Goal: Information Seeking & Learning: Learn about a topic

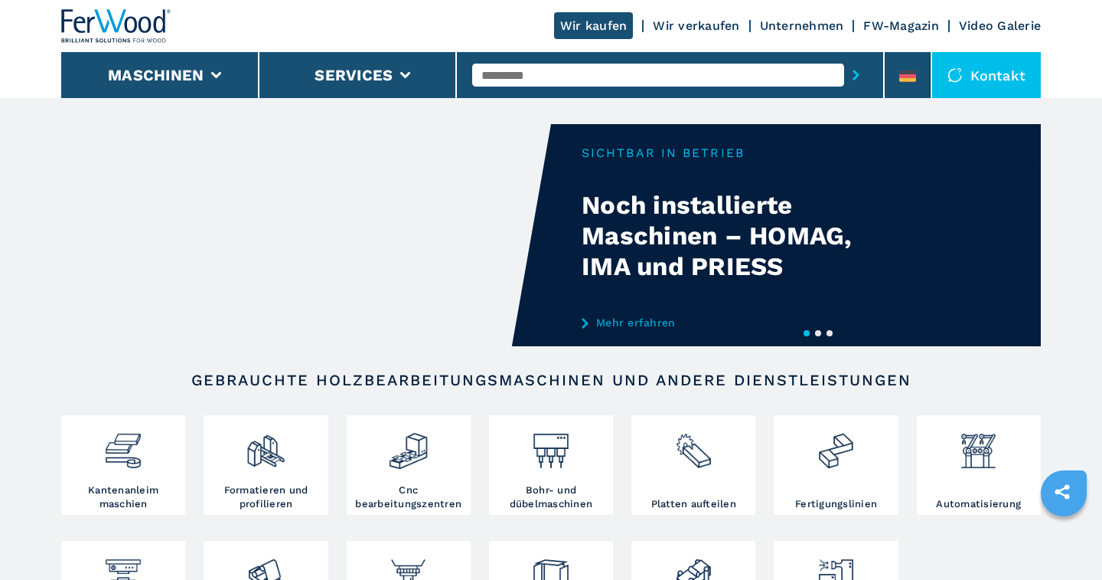
click at [492, 73] on input "text" at bounding box center [658, 75] width 372 height 23
type input "*"
click at [556, 472] on div at bounding box center [551, 451] width 116 height 64
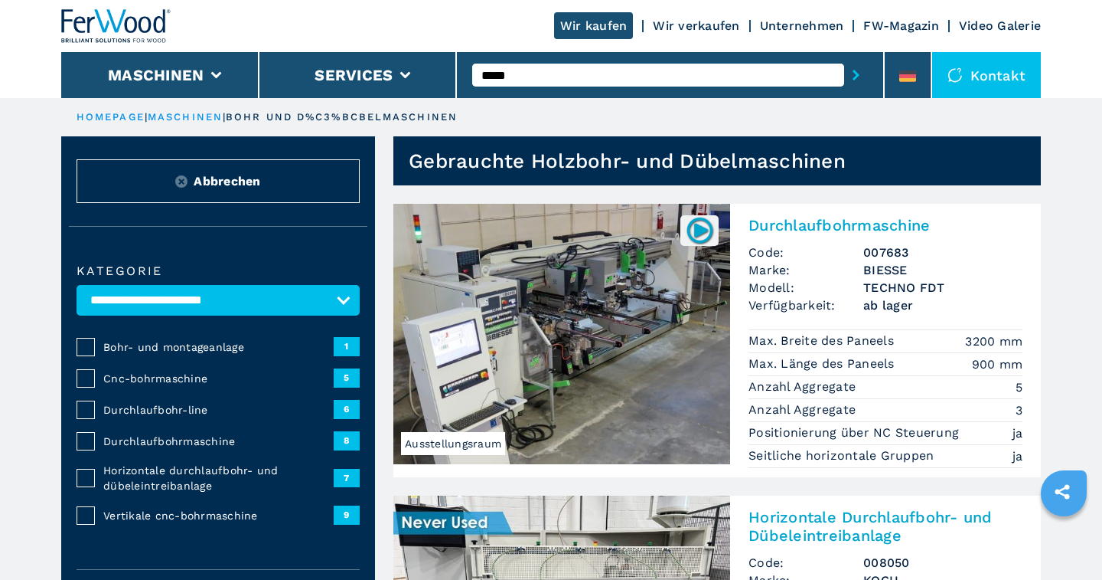
type input "****"
click at [844, 57] on button "submit-button" at bounding box center [856, 74] width 24 height 35
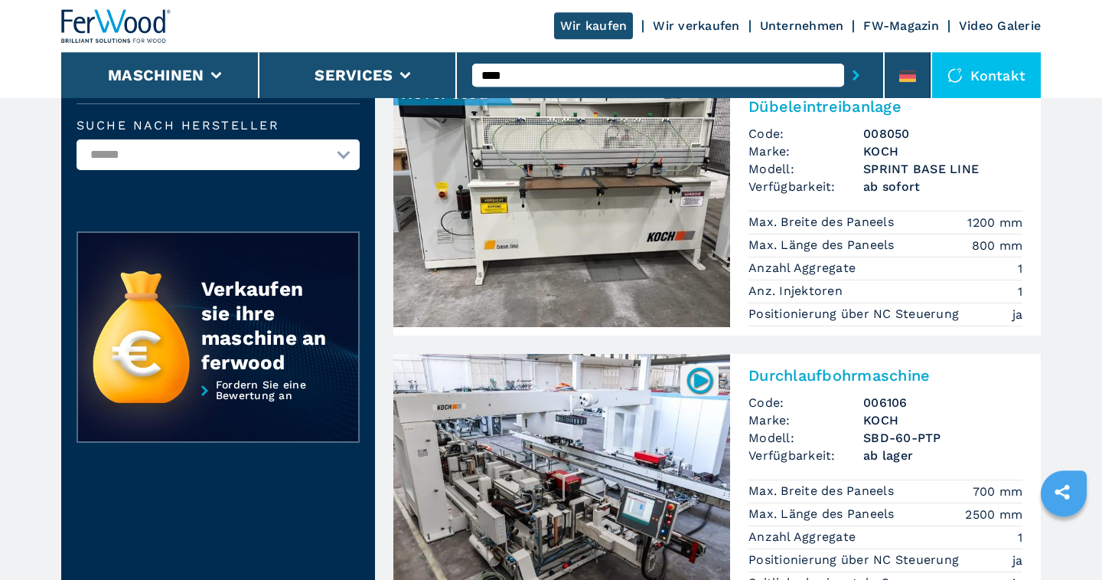
scroll to position [318, 0]
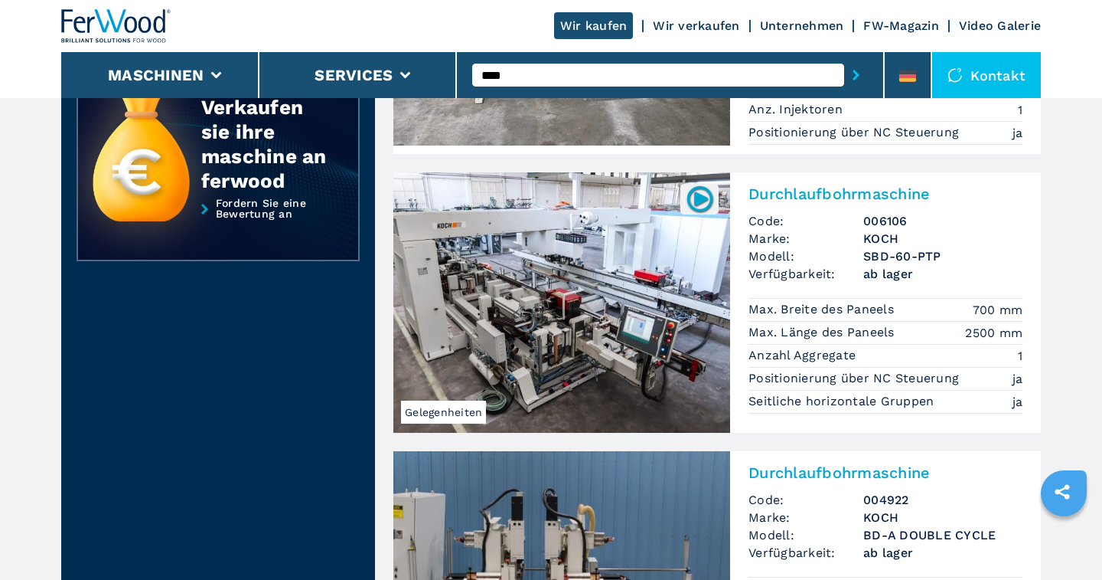
click at [544, 260] on img at bounding box center [561, 302] width 337 height 260
click at [558, 273] on img at bounding box center [561, 302] width 337 height 260
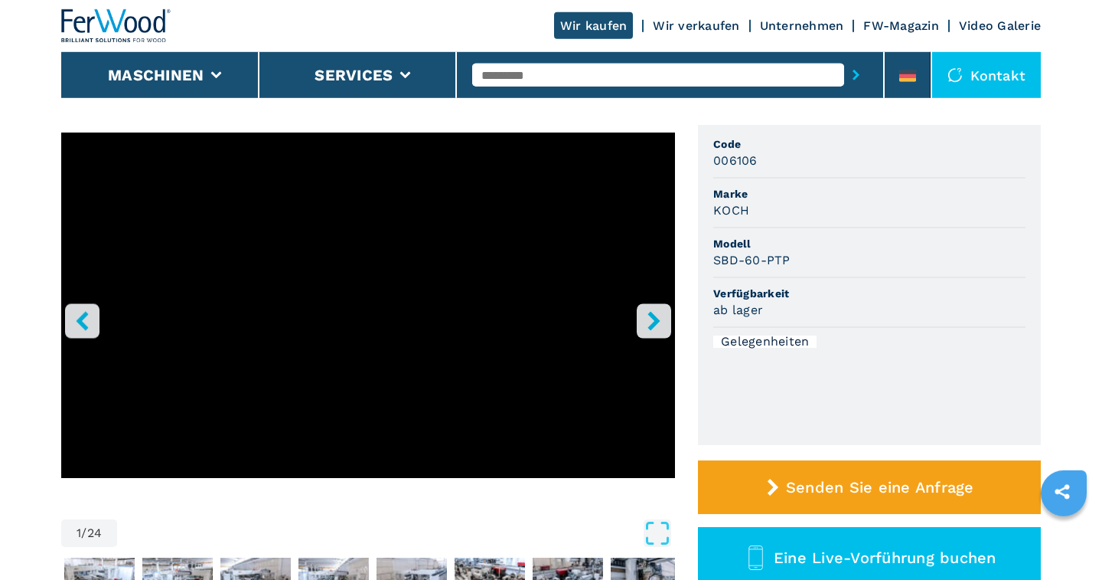
scroll to position [80, 0]
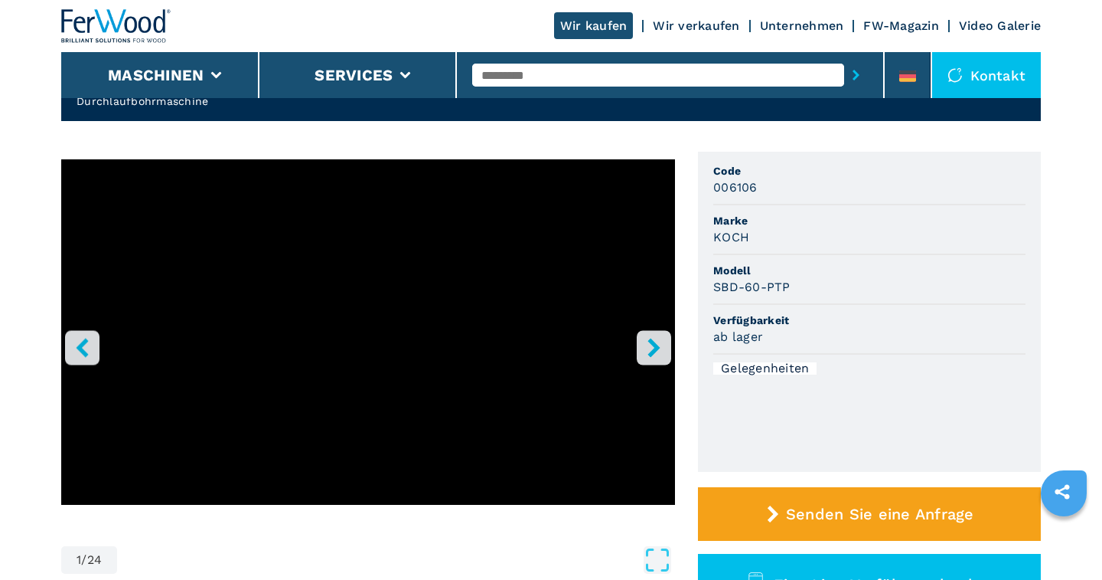
click at [659, 336] on button "right-button" at bounding box center [654, 347] width 34 height 34
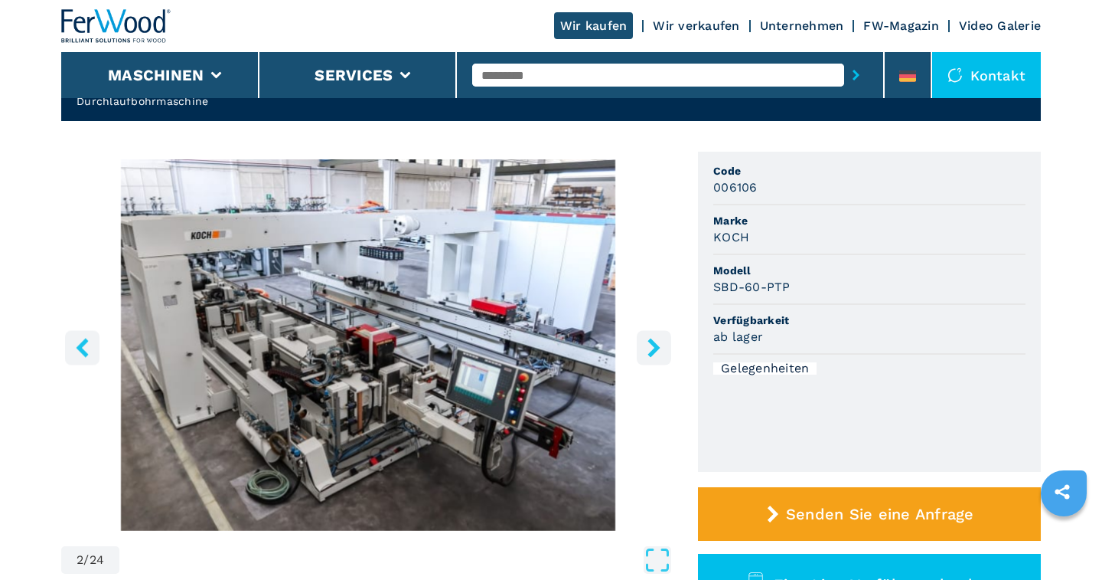
click at [659, 336] on button "right-button" at bounding box center [654, 347] width 34 height 34
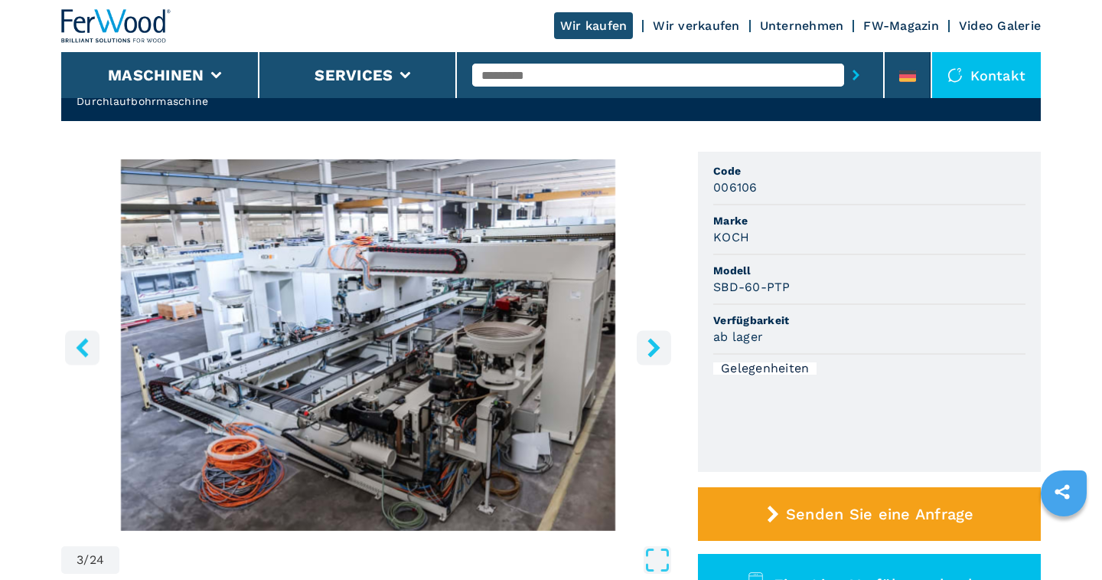
click at [659, 336] on button "right-button" at bounding box center [654, 347] width 34 height 34
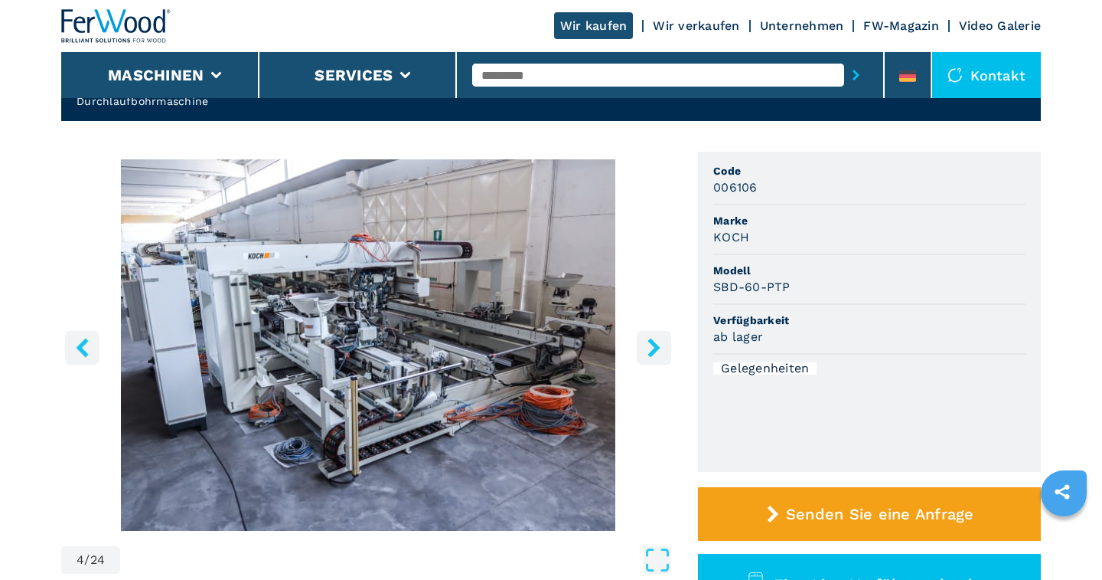
click at [652, 342] on icon "right-button" at bounding box center [654, 347] width 12 height 19
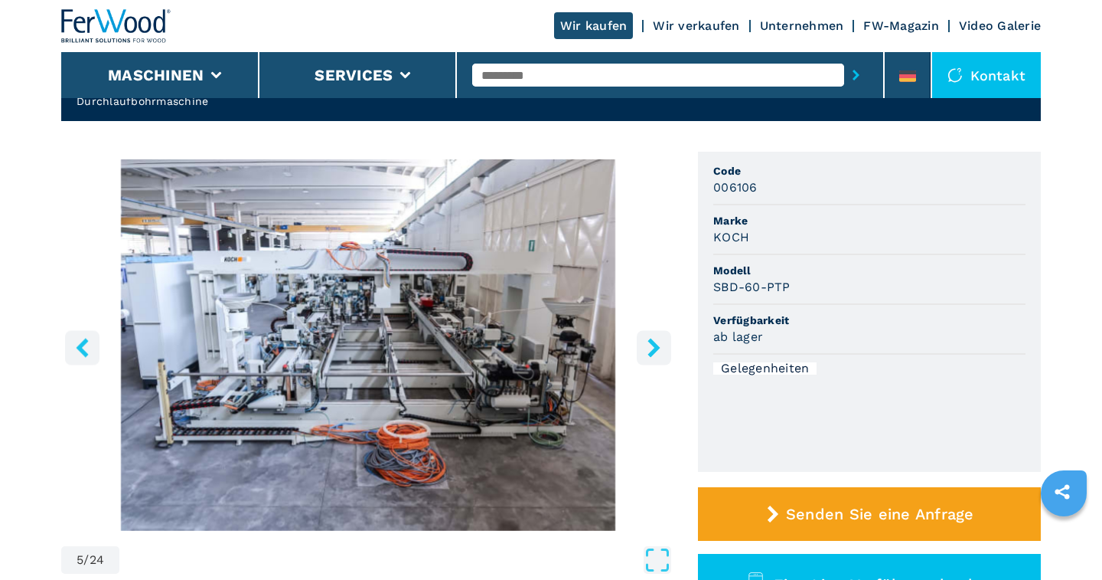
click at [653, 341] on icon "right-button" at bounding box center [654, 347] width 12 height 19
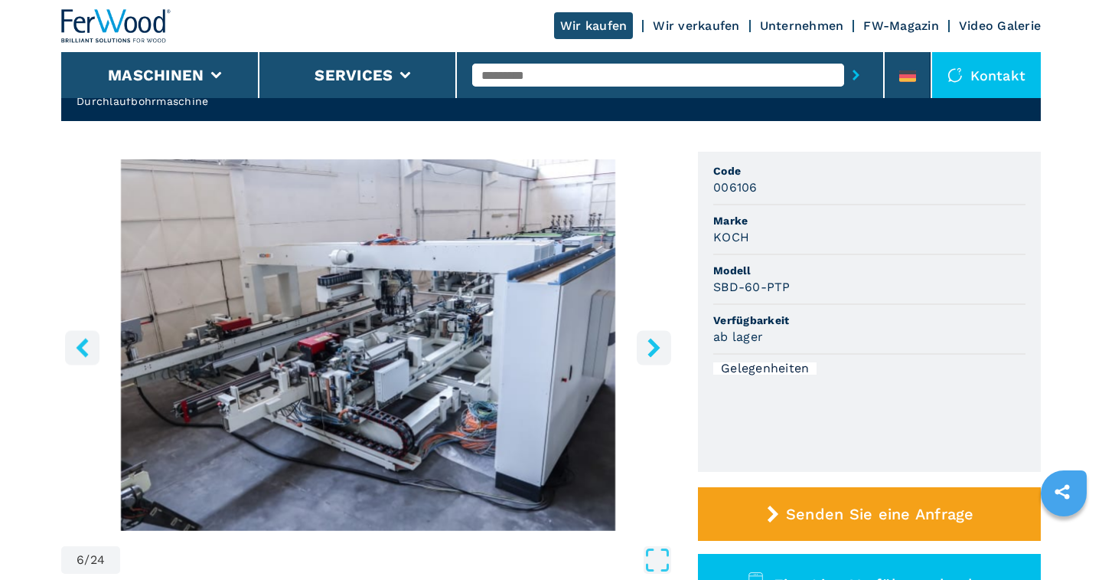
click at [653, 341] on icon "right-button" at bounding box center [654, 347] width 12 height 19
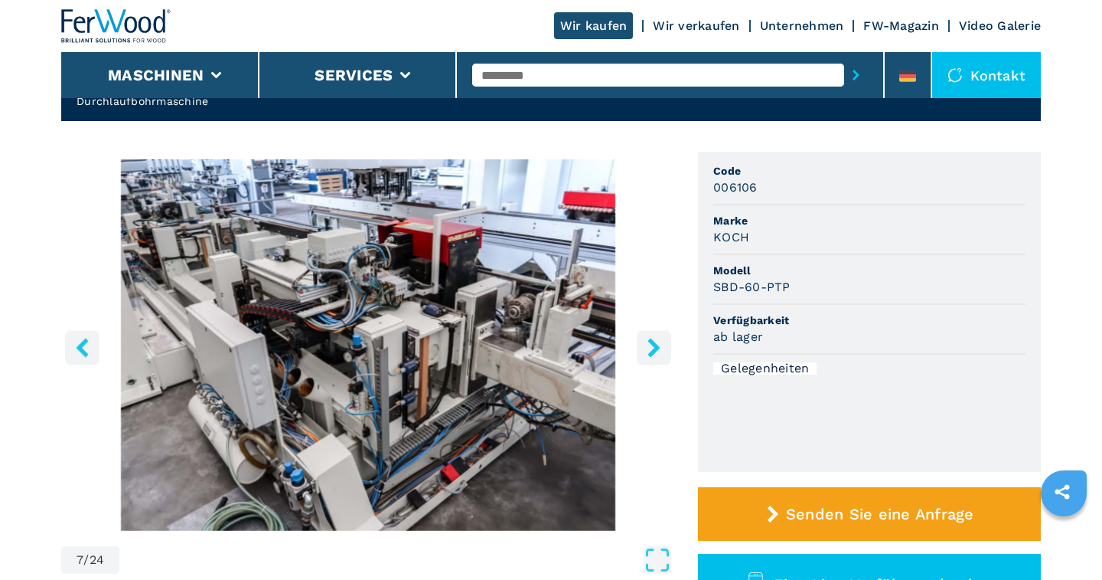
click at [653, 341] on icon "right-button" at bounding box center [654, 347] width 12 height 19
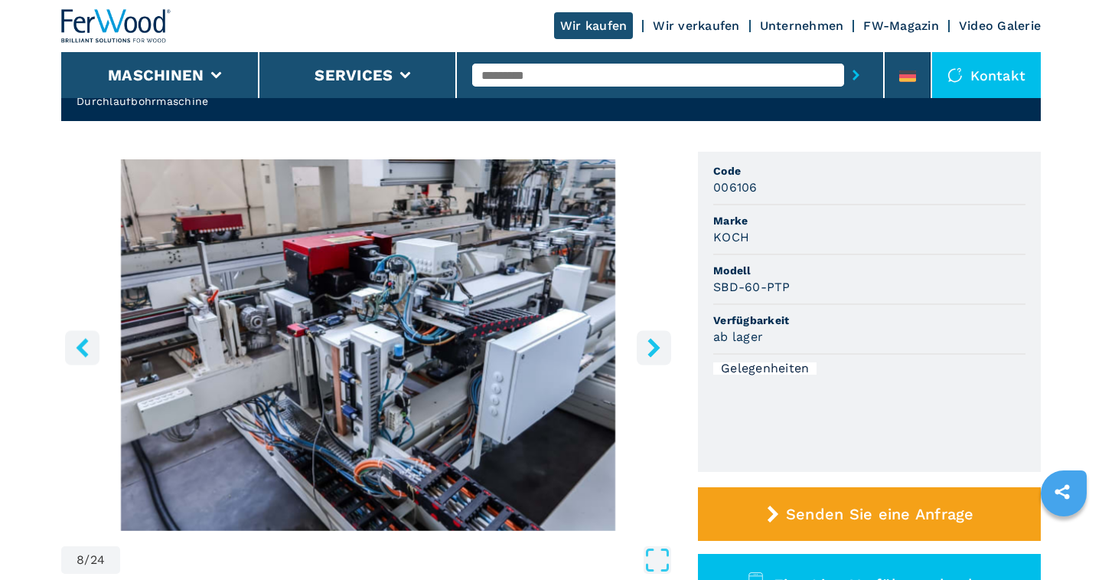
click at [653, 341] on icon "right-button" at bounding box center [654, 347] width 12 height 19
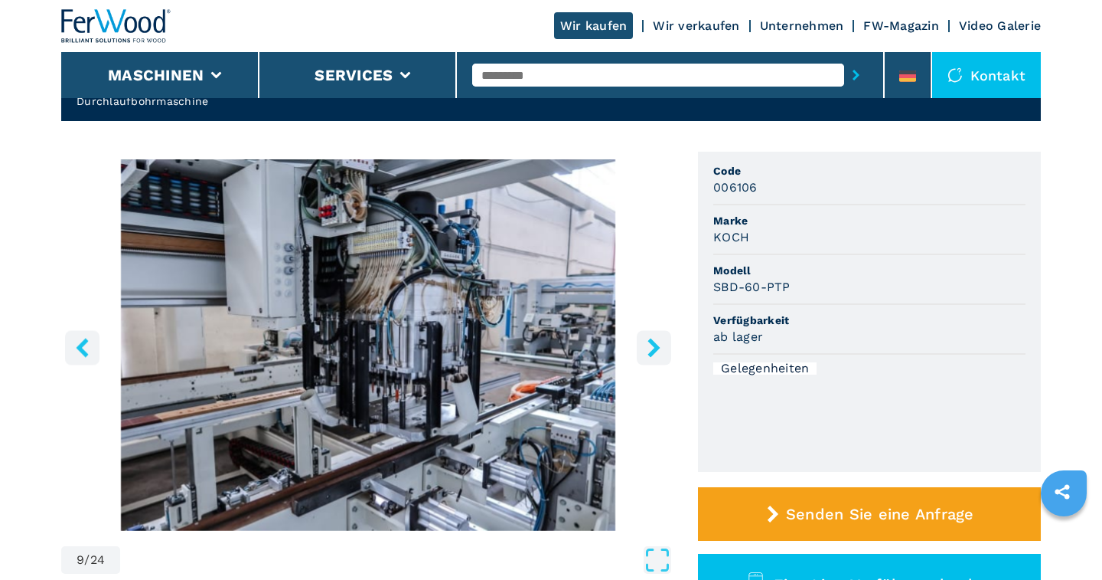
click at [653, 342] on icon "right-button" at bounding box center [654, 347] width 12 height 19
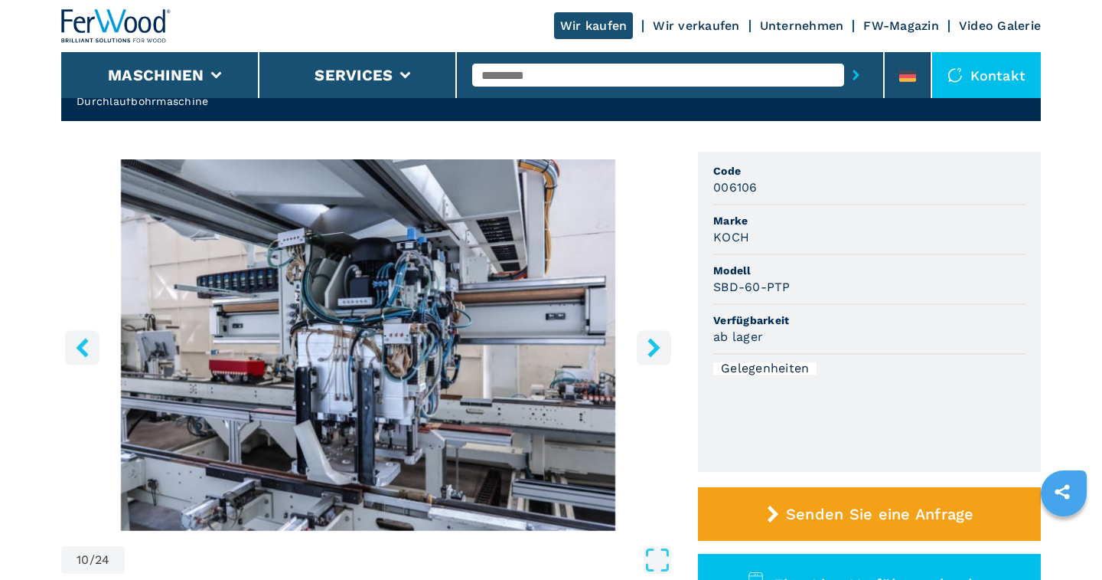
click at [653, 342] on icon "right-button" at bounding box center [654, 347] width 12 height 19
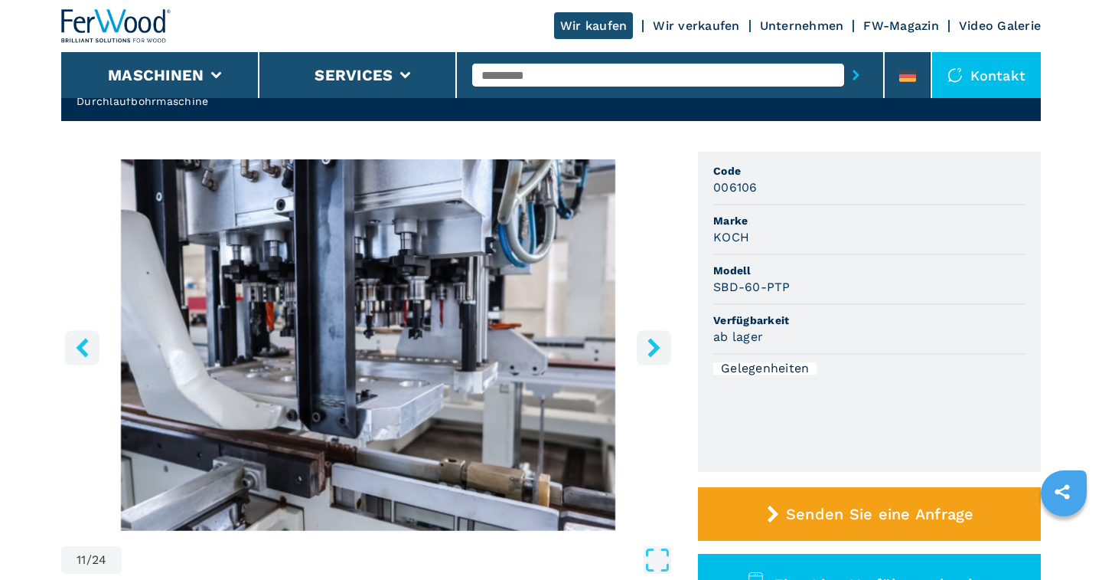
click at [653, 343] on icon "right-button" at bounding box center [654, 347] width 12 height 19
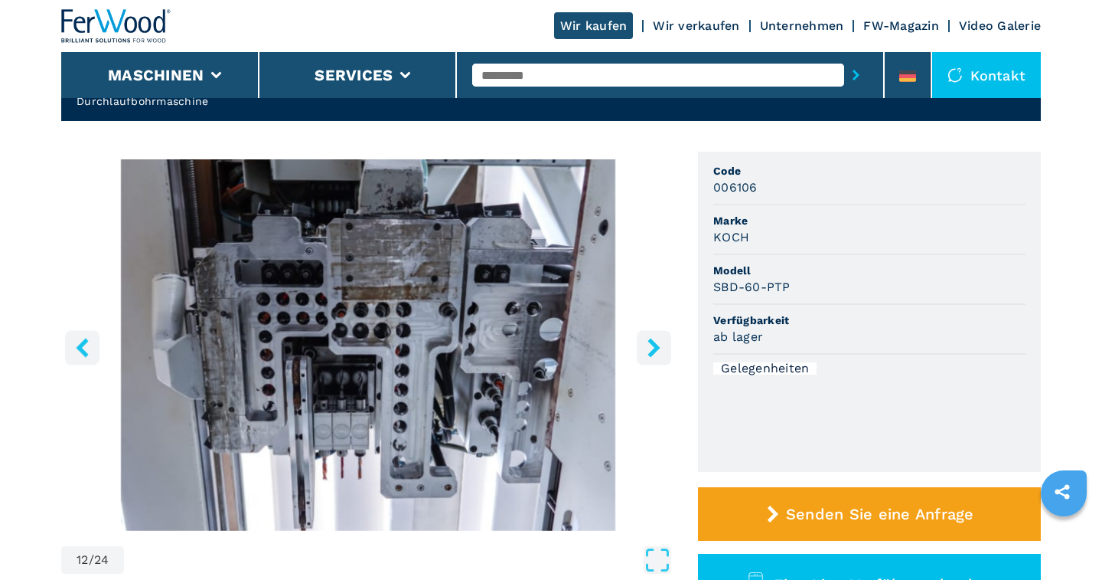
click at [657, 344] on icon "right-button" at bounding box center [654, 347] width 12 height 19
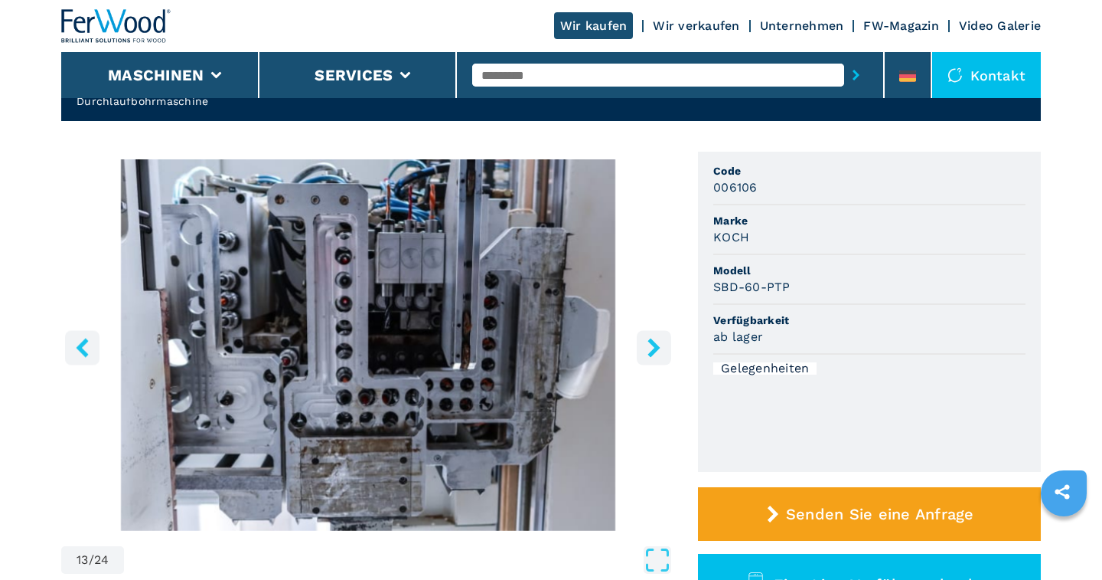
click at [657, 344] on icon "right-button" at bounding box center [654, 347] width 12 height 19
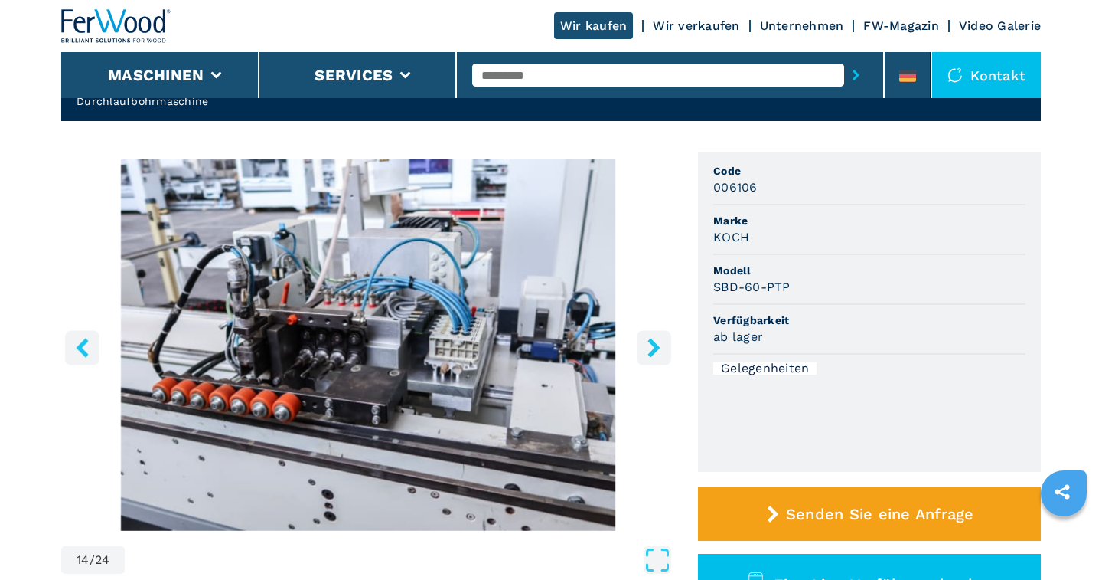
click at [657, 344] on icon "right-button" at bounding box center [654, 347] width 12 height 19
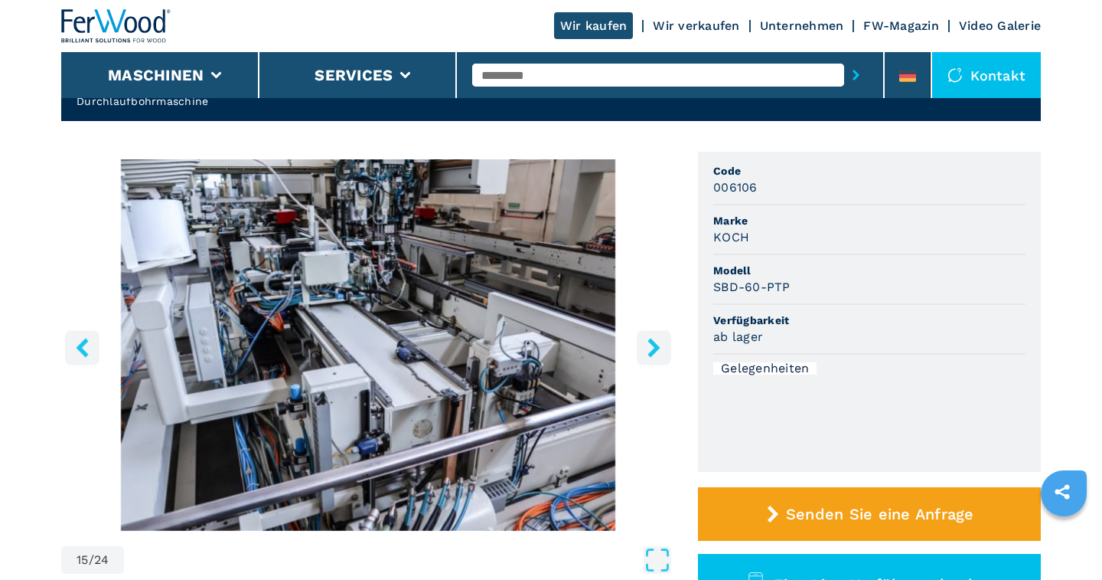
click at [657, 344] on icon "right-button" at bounding box center [654, 347] width 12 height 19
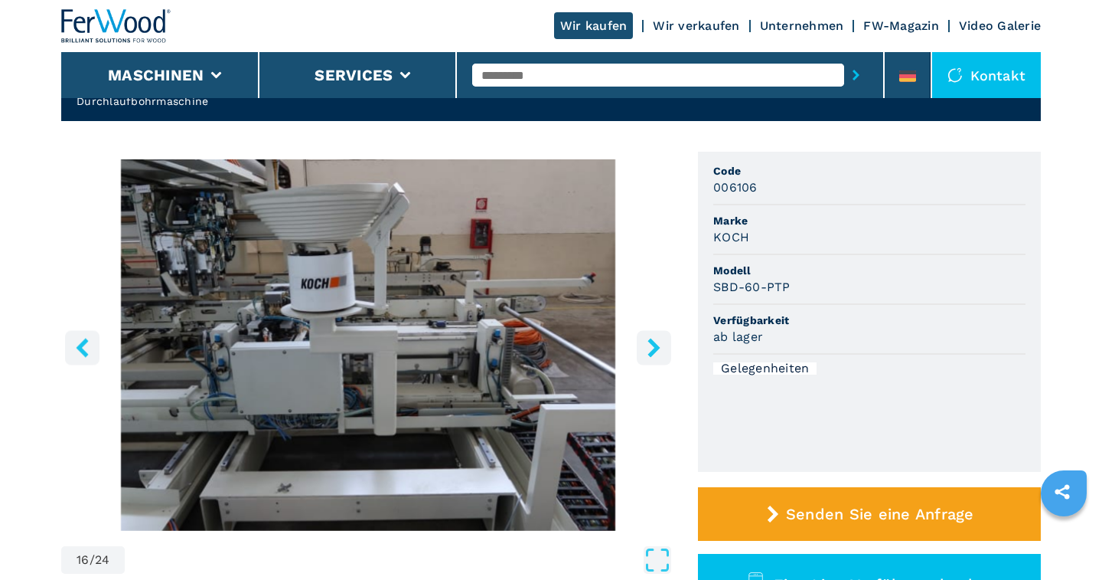
click at [657, 344] on icon "right-button" at bounding box center [654, 347] width 12 height 19
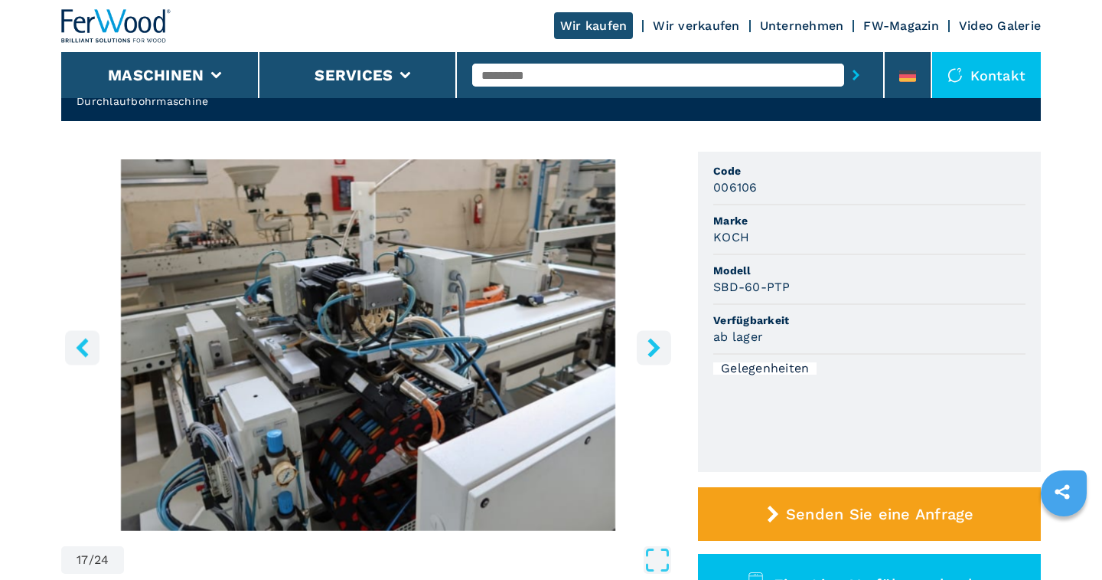
click at [657, 344] on icon "right-button" at bounding box center [654, 347] width 12 height 19
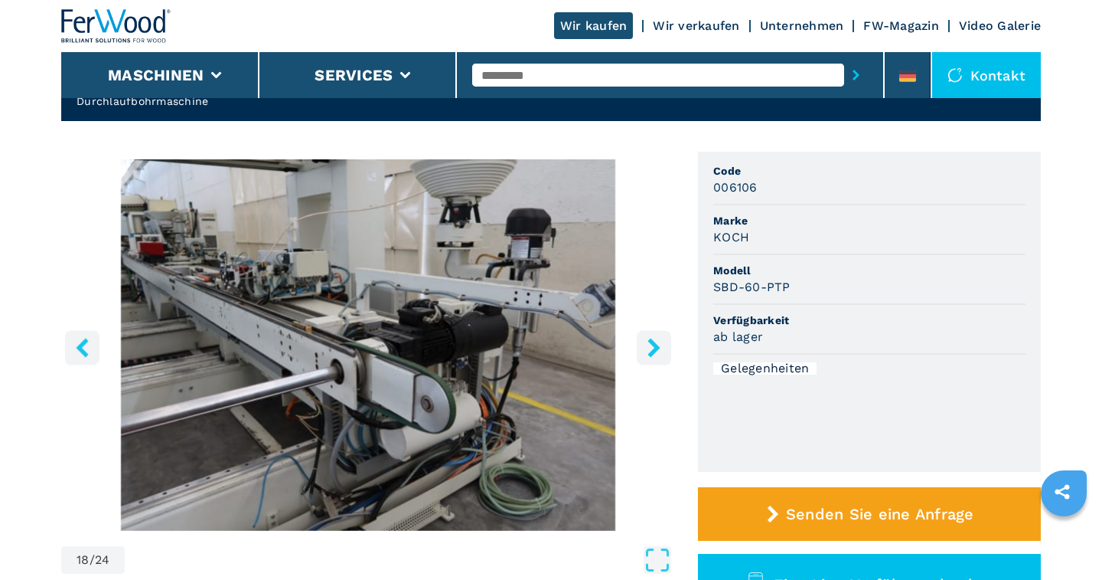
click at [657, 344] on icon "right-button" at bounding box center [654, 347] width 12 height 19
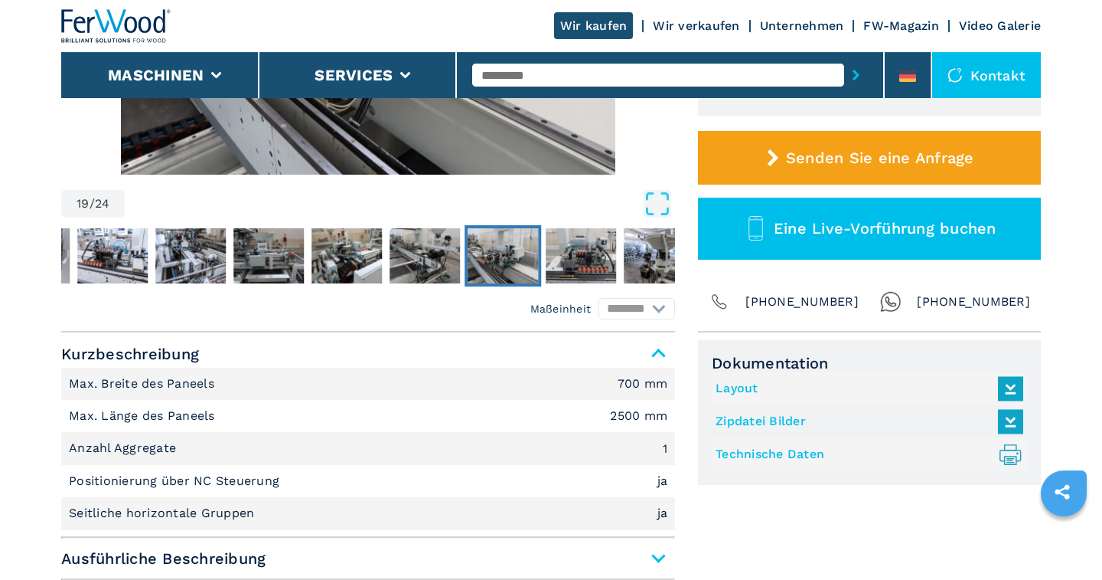
scroll to position [398, 0]
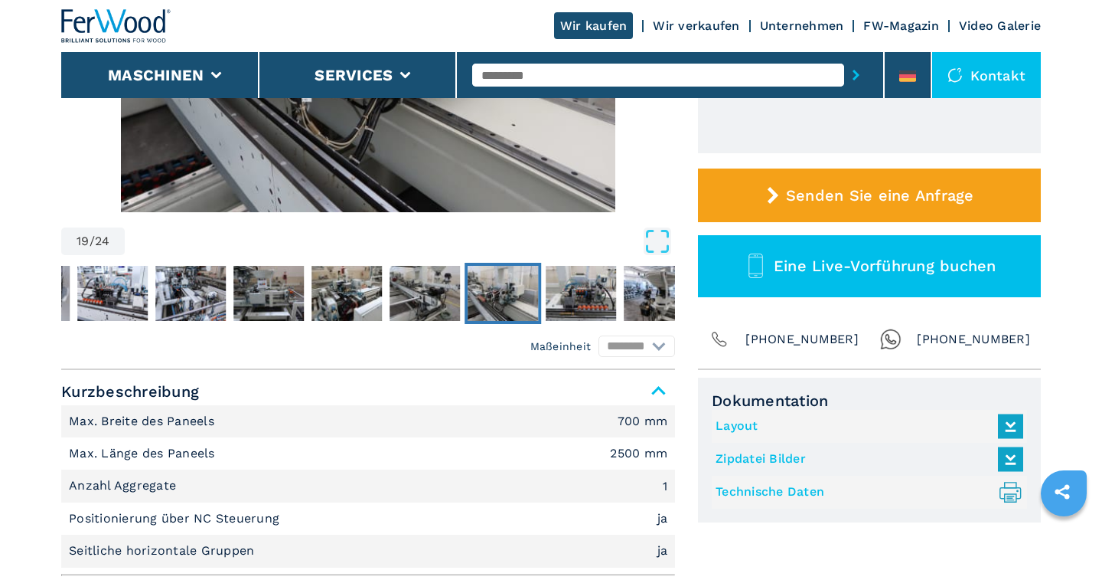
click at [736, 422] on link "Layout" at bounding box center [866, 425] width 300 height 25
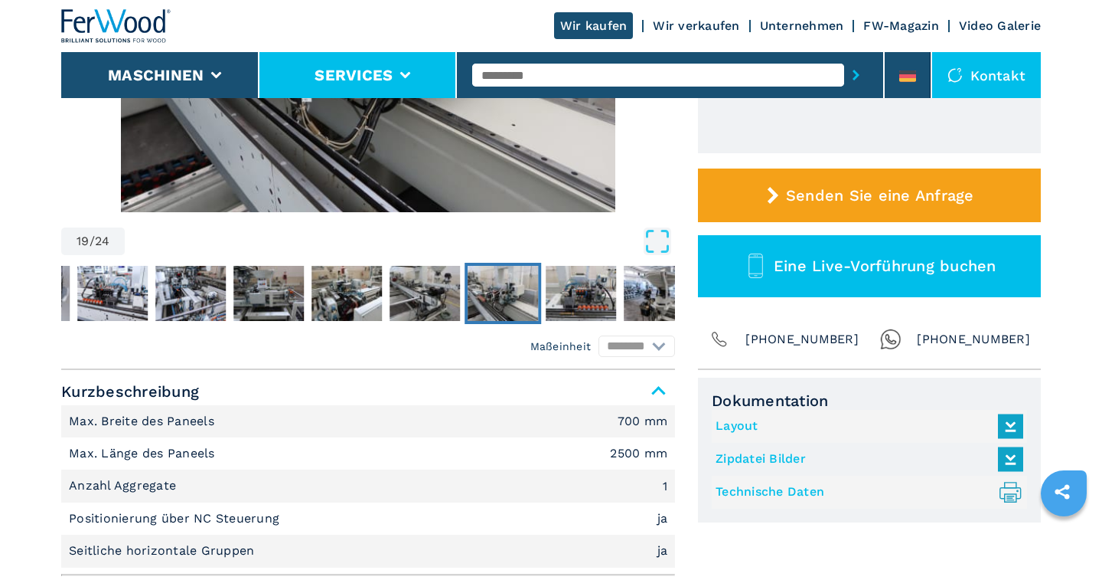
scroll to position [0, 0]
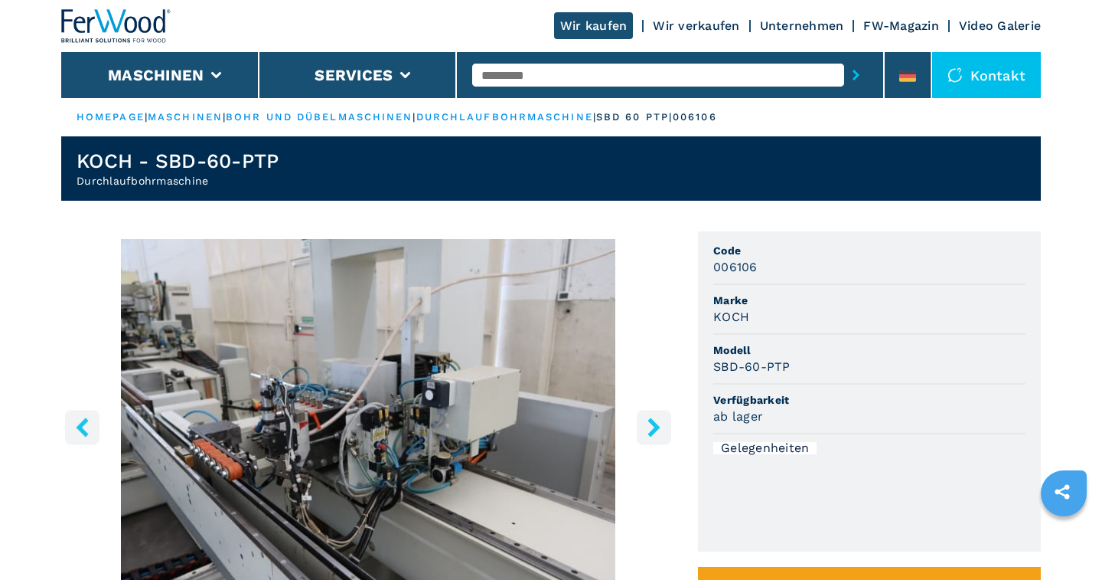
click at [655, 424] on icon "right-button" at bounding box center [654, 426] width 12 height 19
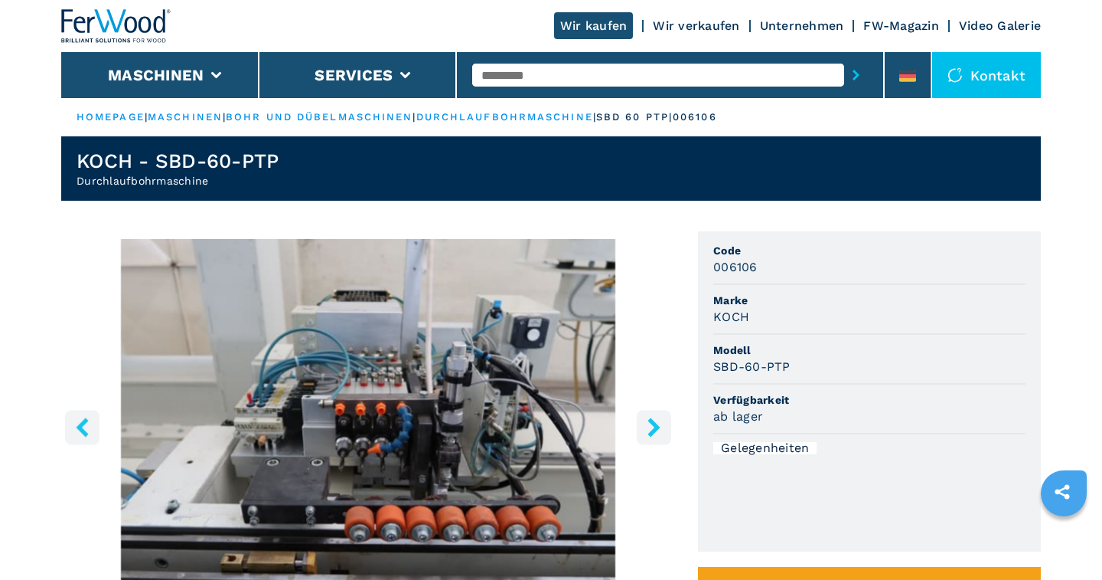
click at [655, 424] on icon "right-button" at bounding box center [654, 426] width 12 height 19
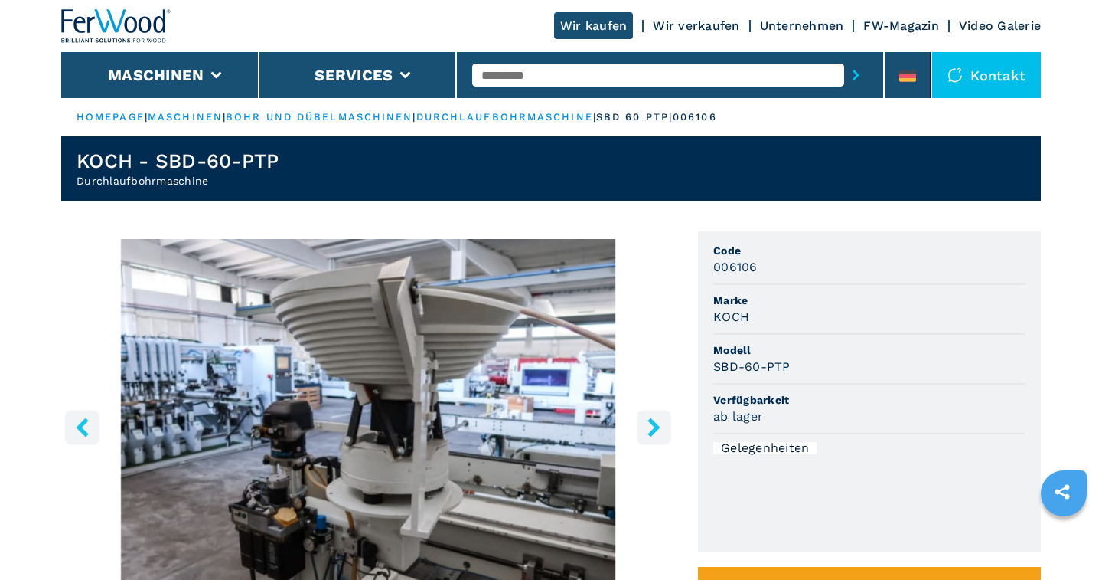
click at [655, 424] on icon "right-button" at bounding box center [654, 426] width 12 height 19
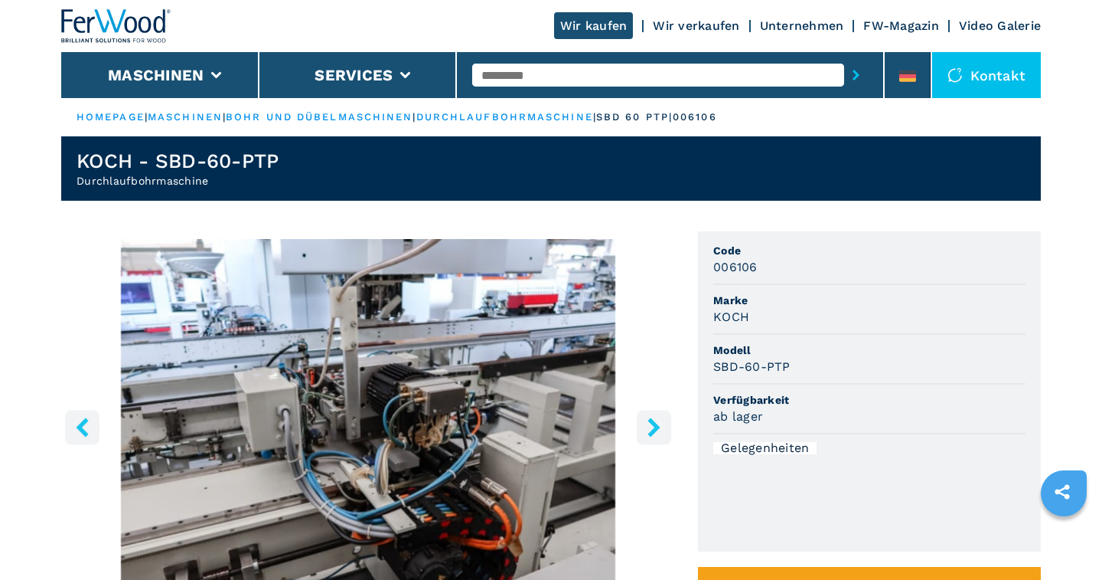
click at [653, 423] on icon "right-button" at bounding box center [654, 426] width 12 height 19
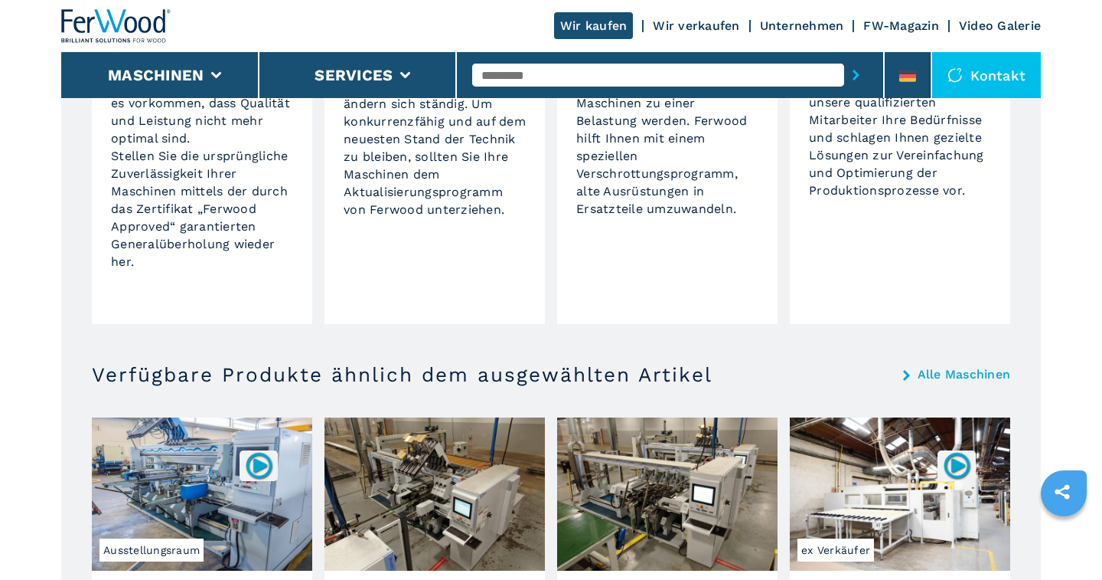
scroll to position [1592, 0]
